Goal: Information Seeking & Learning: Learn about a topic

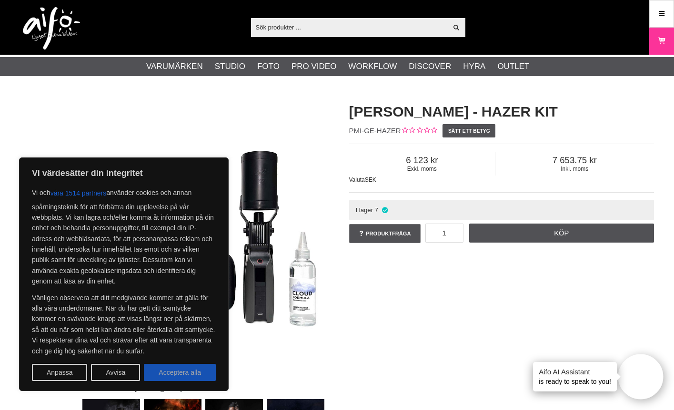
click at [186, 375] on button "Acceptera alla" at bounding box center [180, 372] width 72 height 17
checkbox input "true"
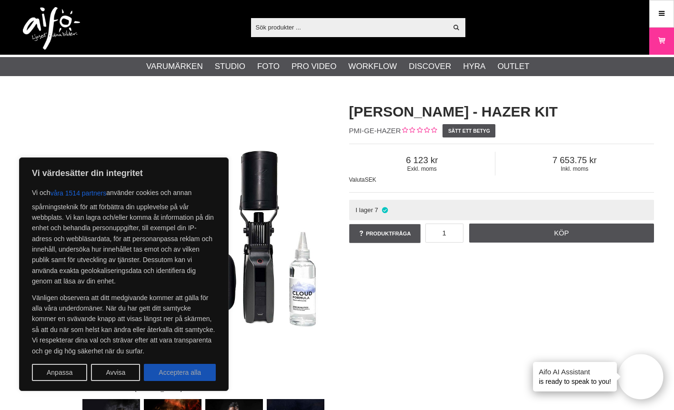
checkbox input "true"
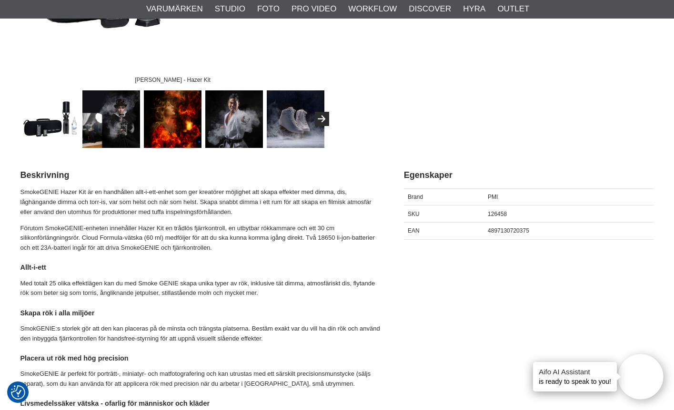
scroll to position [310, 0]
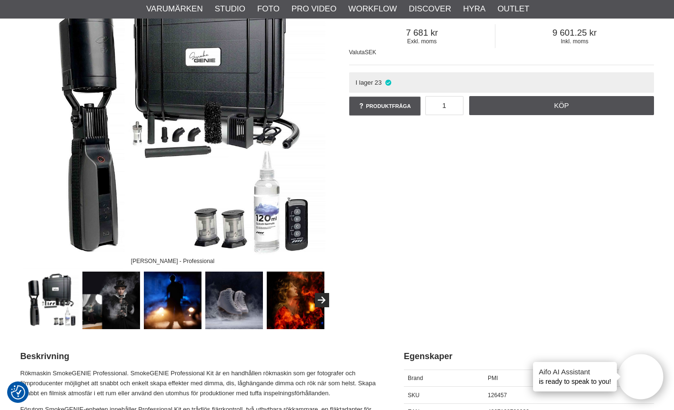
scroll to position [131, 0]
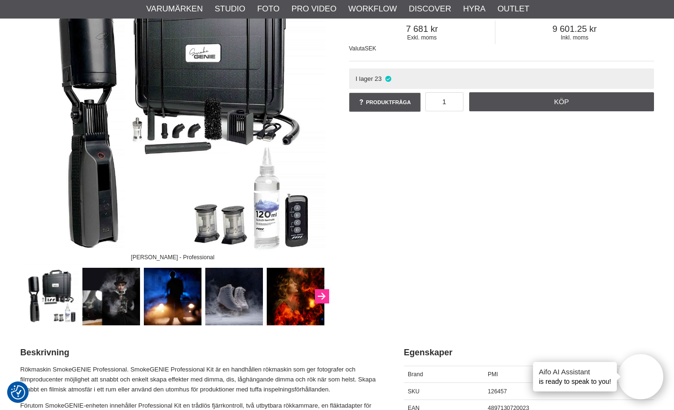
click at [320, 293] on icon "Next" at bounding box center [321, 297] width 11 height 9
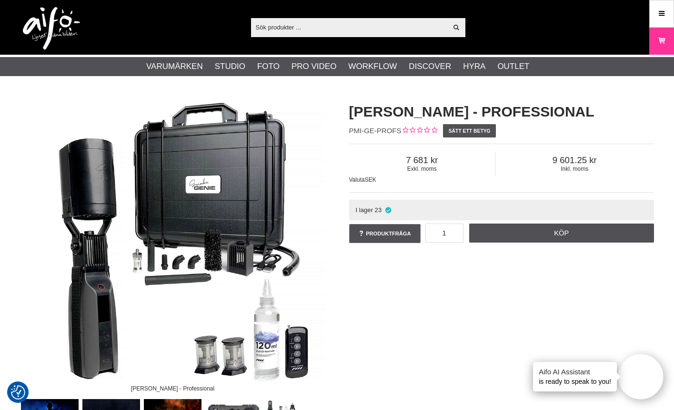
scroll to position [0, 0]
